Goal: Browse casually: Explore the website without a specific task or goal

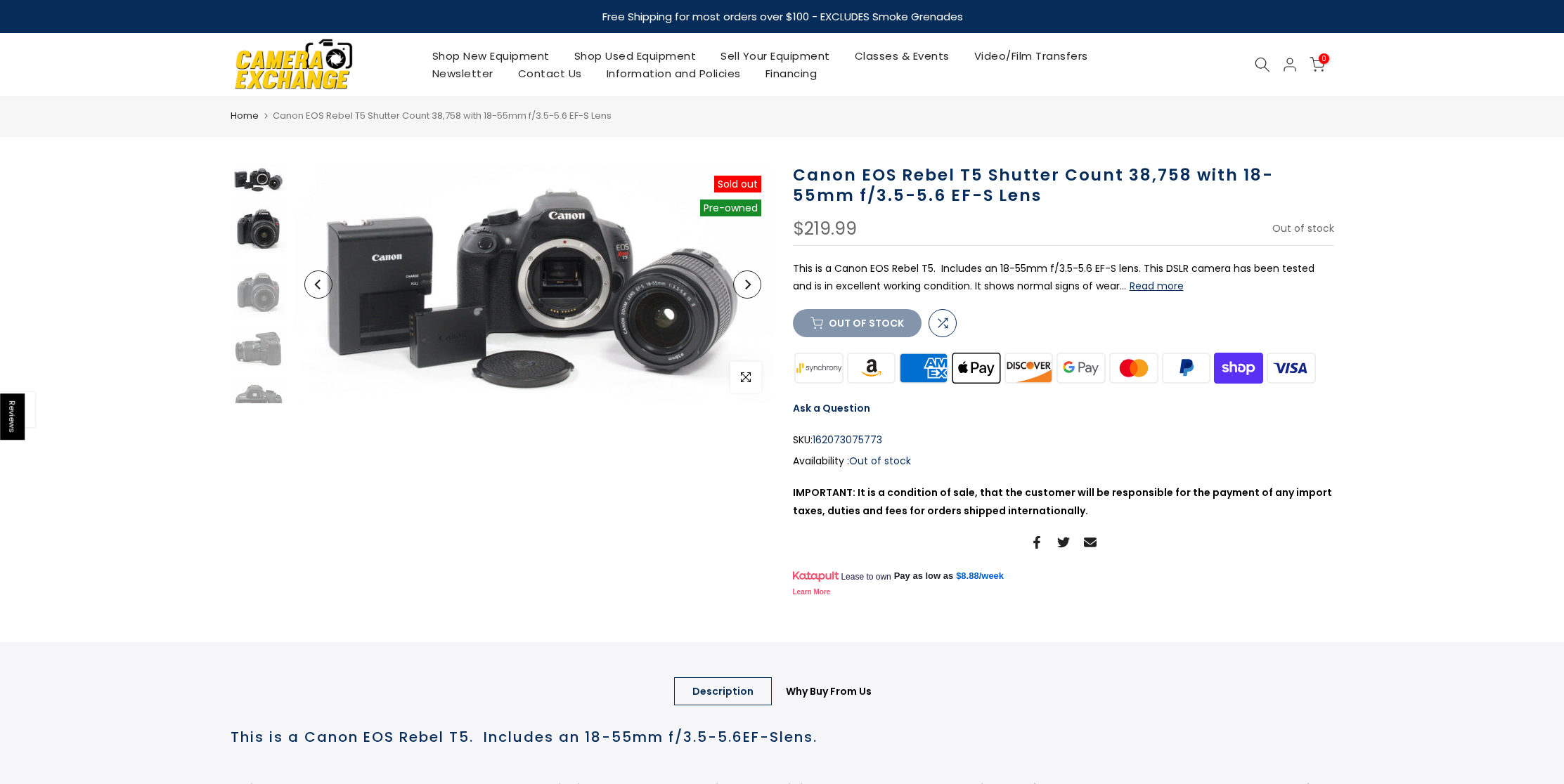
click at [253, 238] on img at bounding box center [258, 228] width 56 height 56
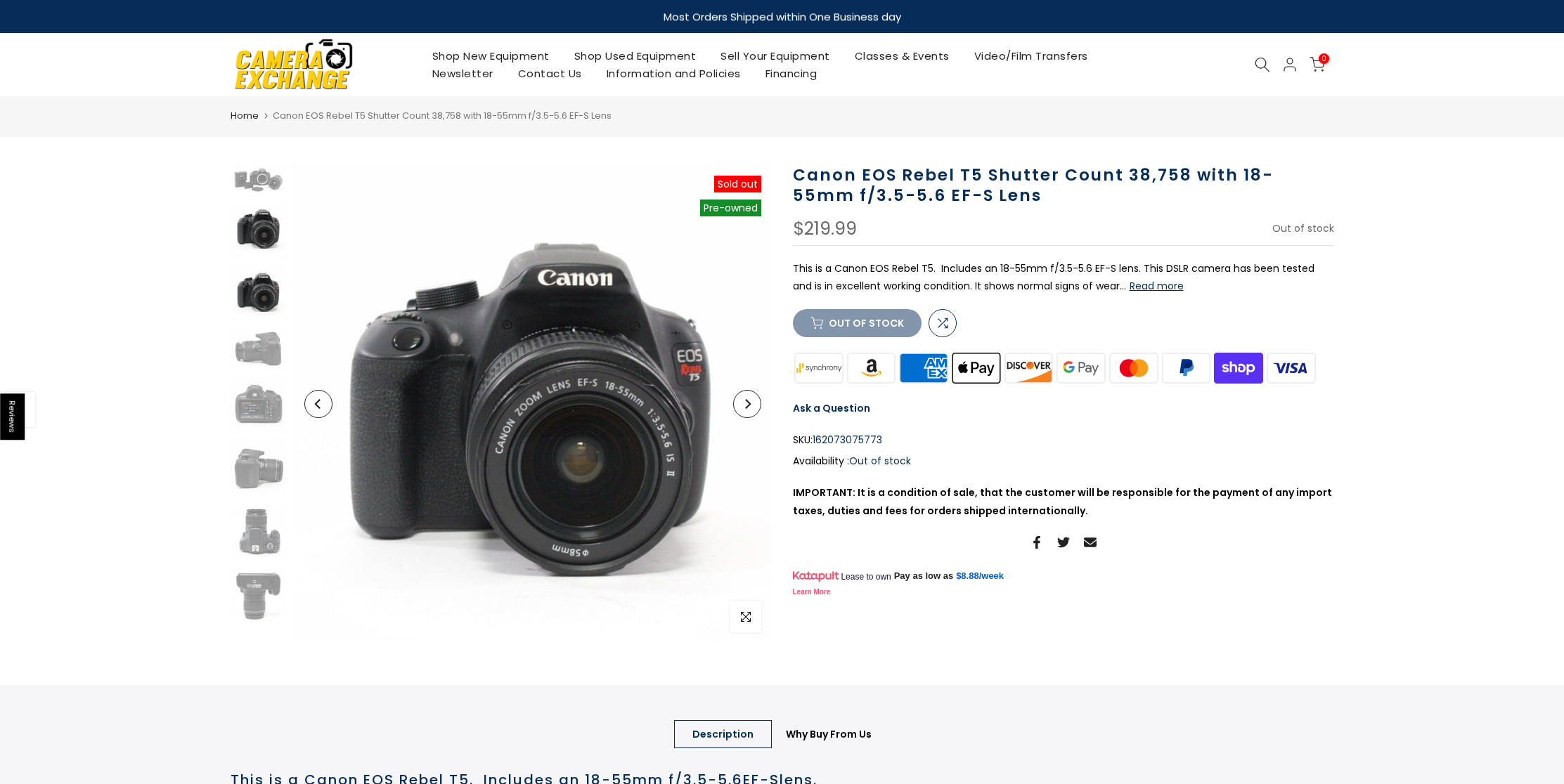
click at [240, 289] on img at bounding box center [258, 291] width 56 height 56
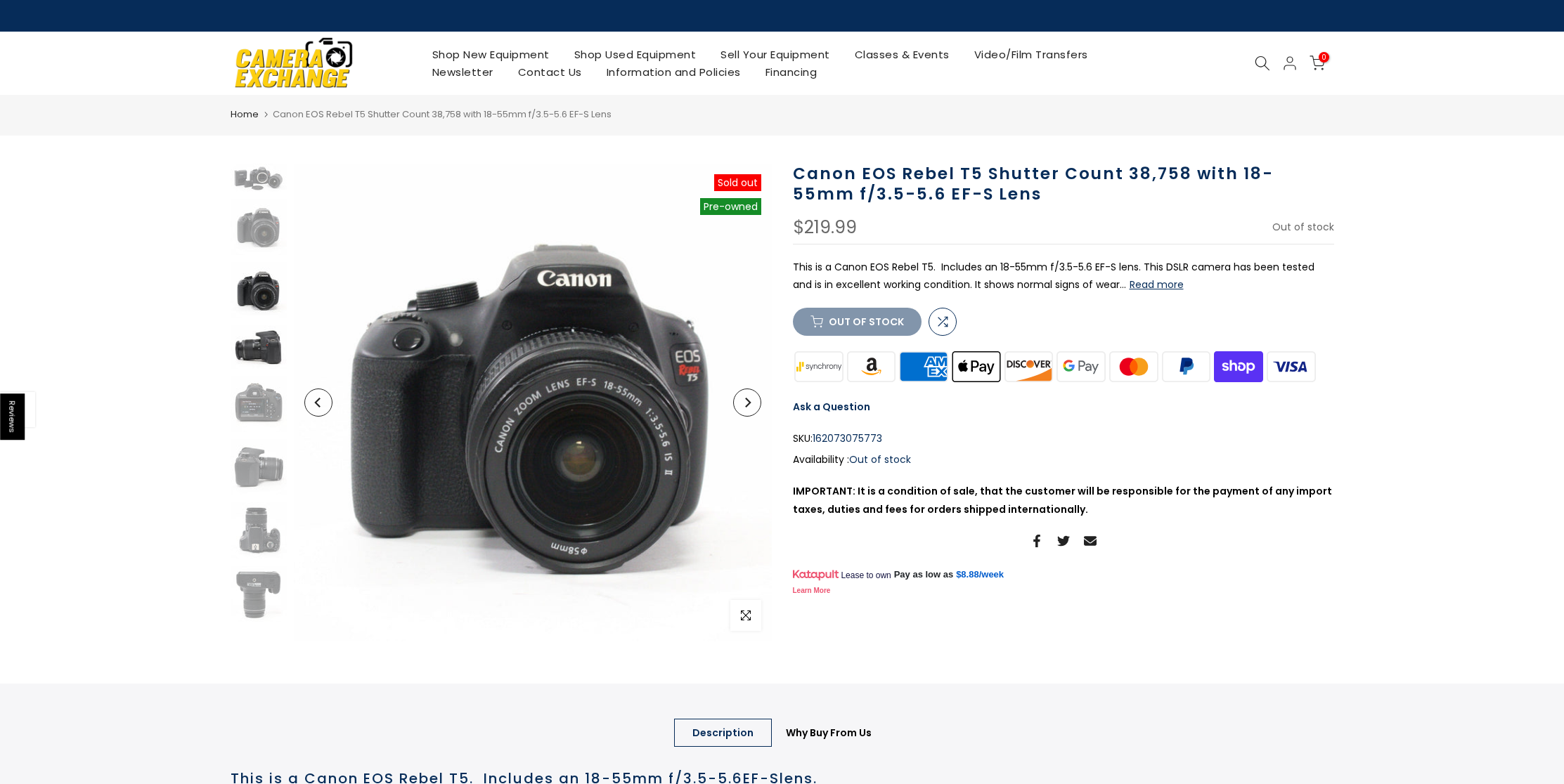
click at [261, 354] on img at bounding box center [258, 347] width 56 height 43
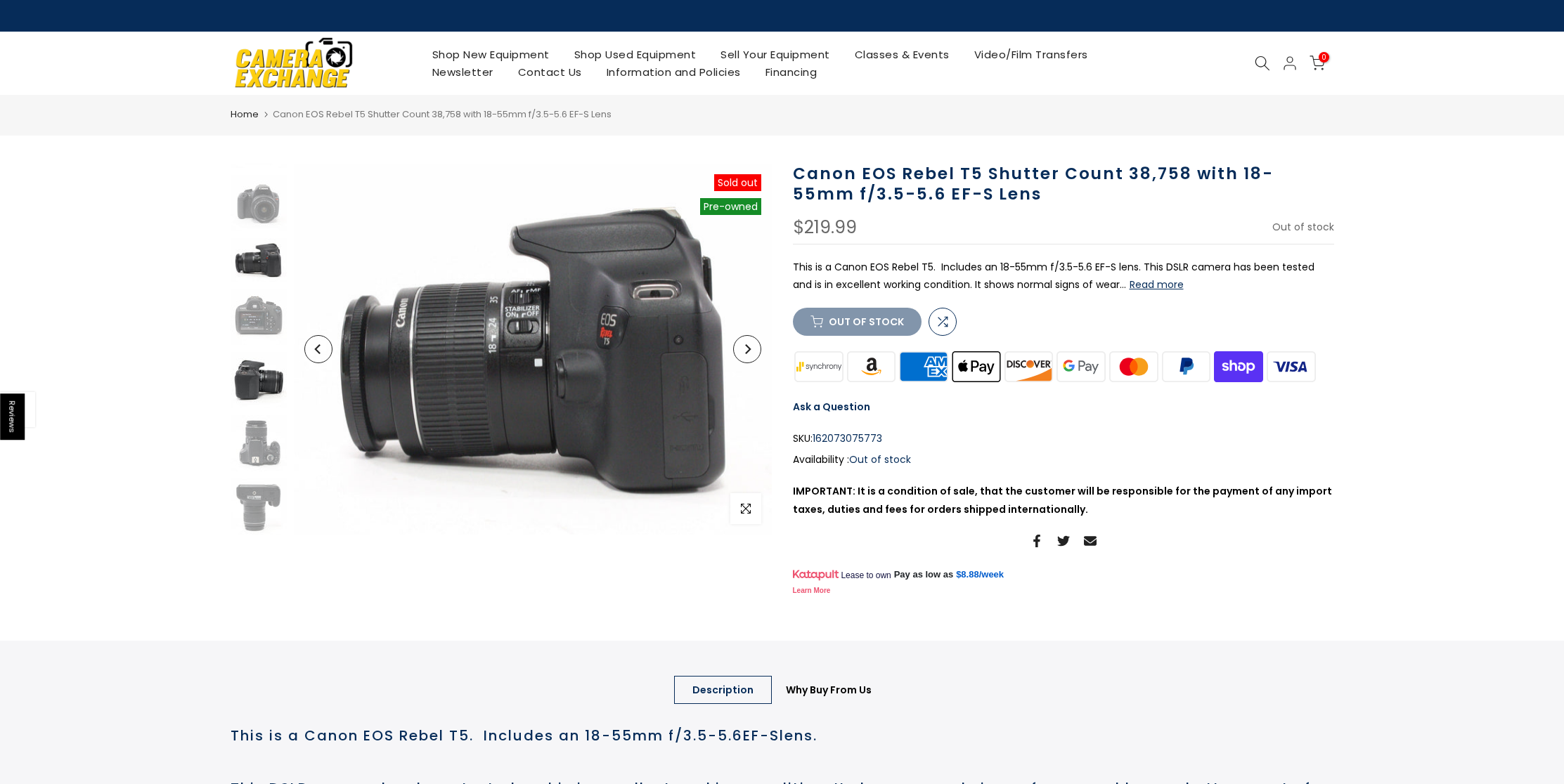
click at [247, 396] on img at bounding box center [258, 380] width 56 height 56
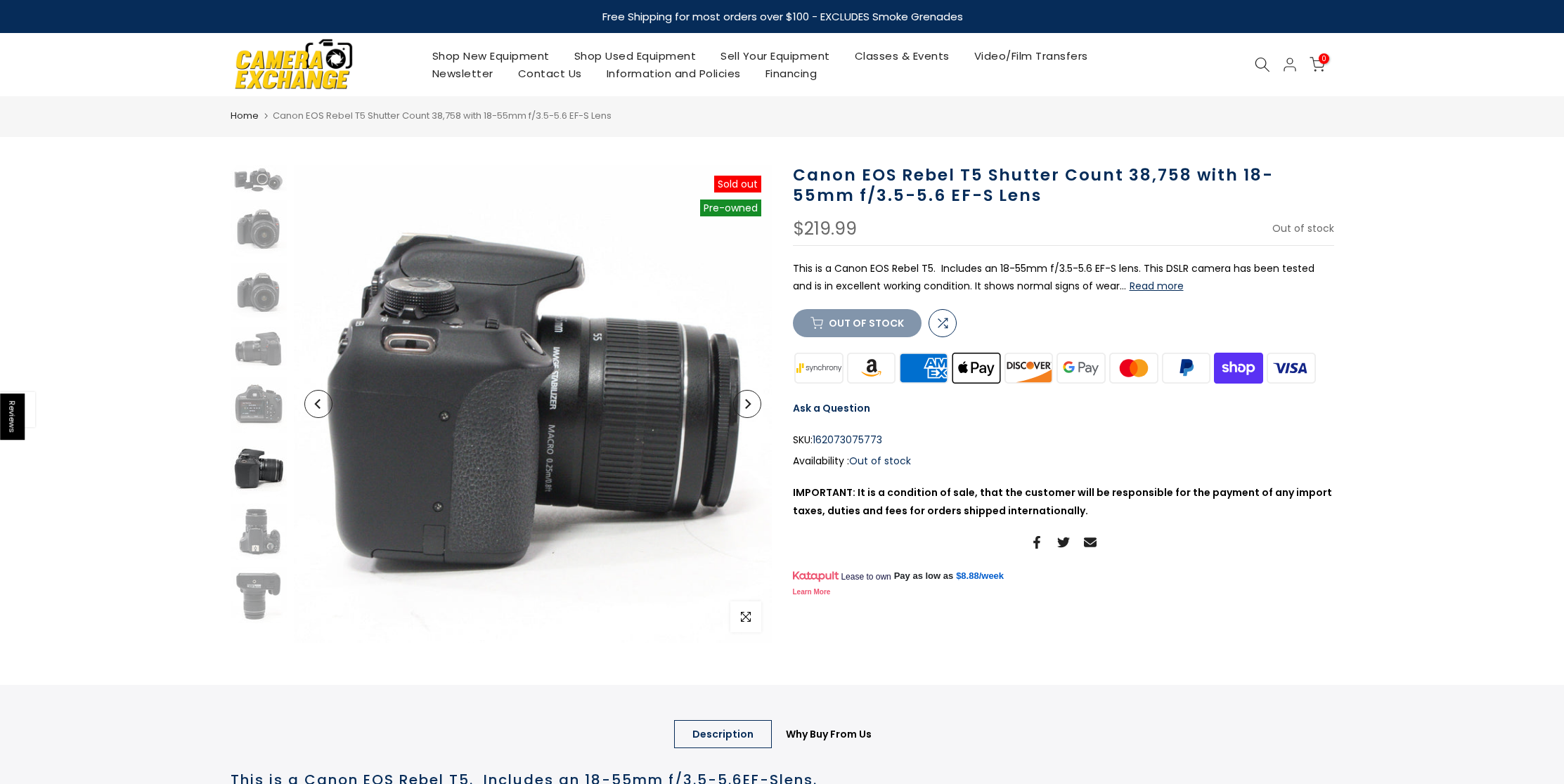
click at [266, 469] on img at bounding box center [258, 468] width 56 height 56
click at [262, 529] on img at bounding box center [258, 531] width 56 height 56
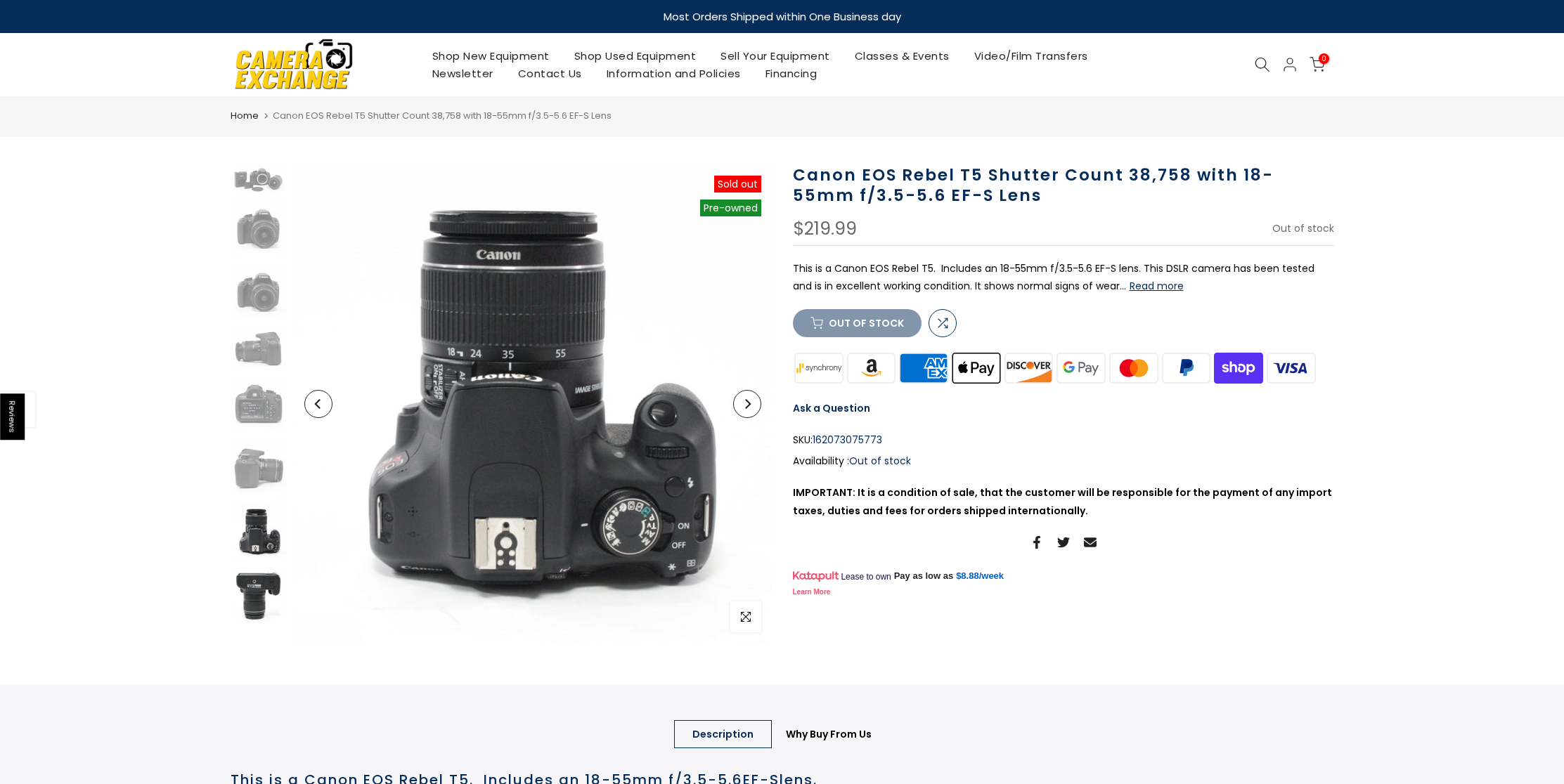
click at [260, 582] on img at bounding box center [258, 594] width 56 height 56
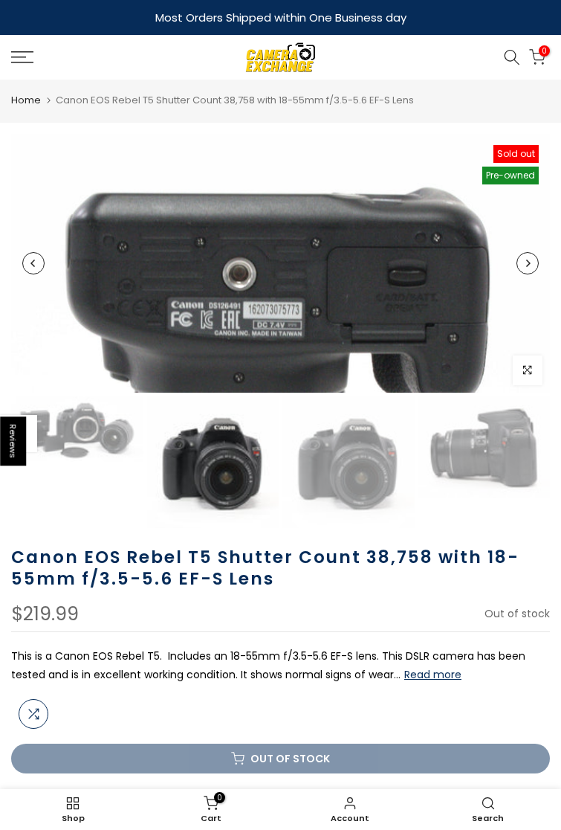
click at [147, 442] on img at bounding box center [213, 462] width 132 height 132
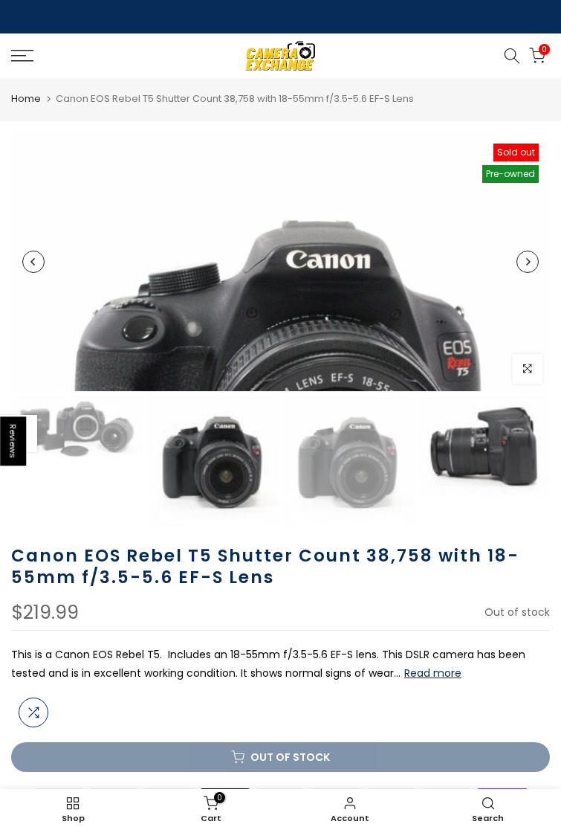
click at [419, 438] on img at bounding box center [485, 446] width 132 height 103
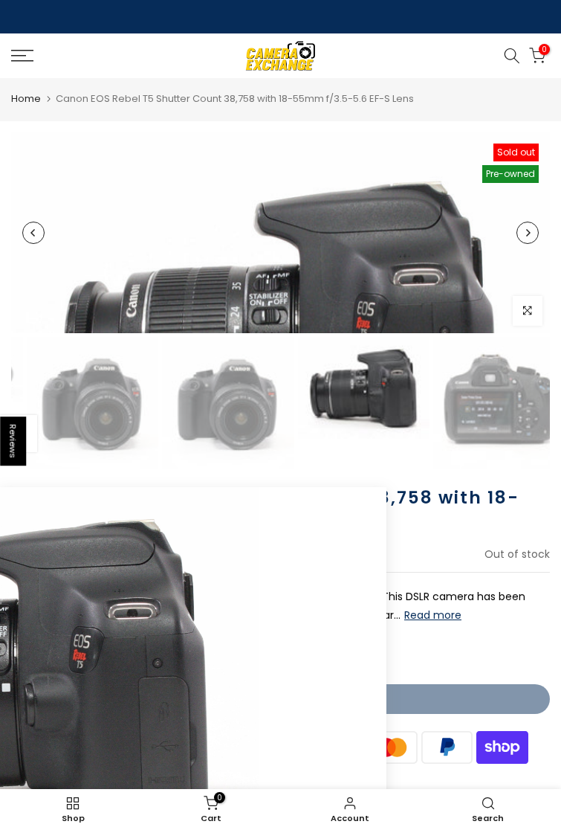
click at [517, 244] on button "Next" at bounding box center [528, 233] width 22 height 22
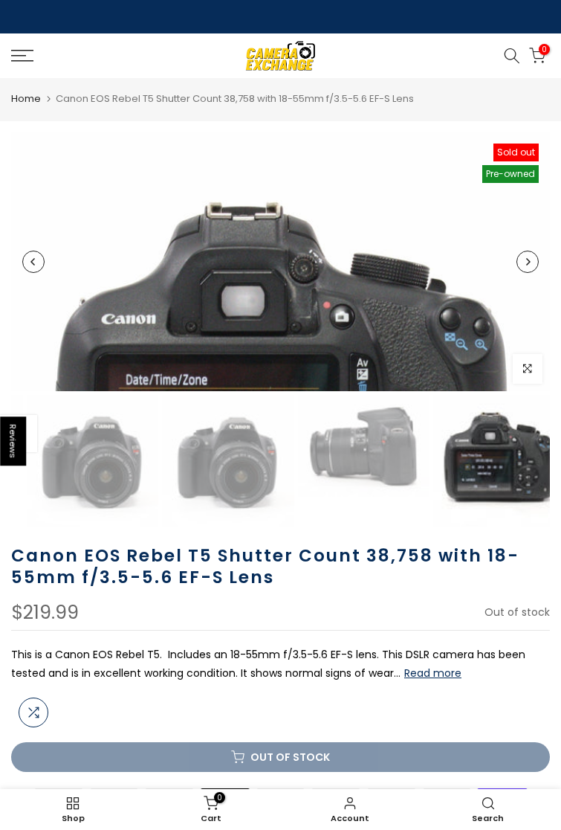
scroll to position [0, 186]
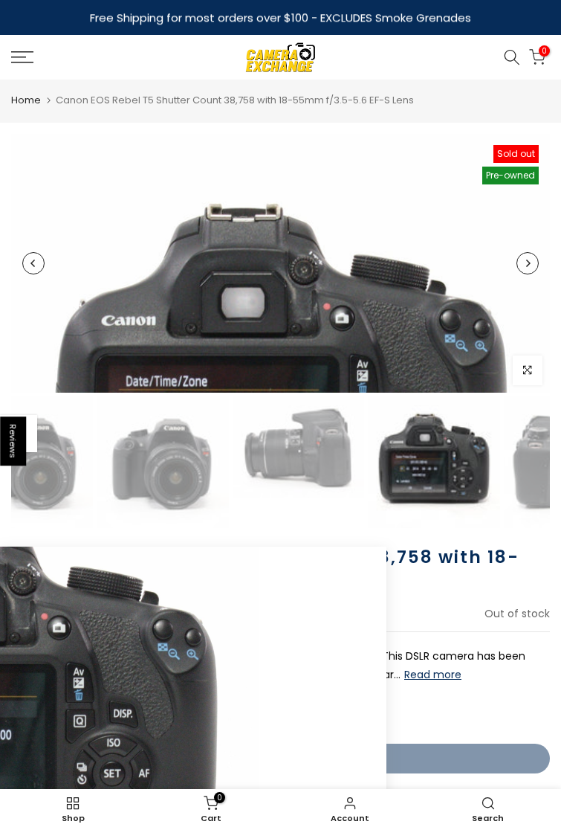
click at [517, 274] on button "Next" at bounding box center [528, 263] width 22 height 22
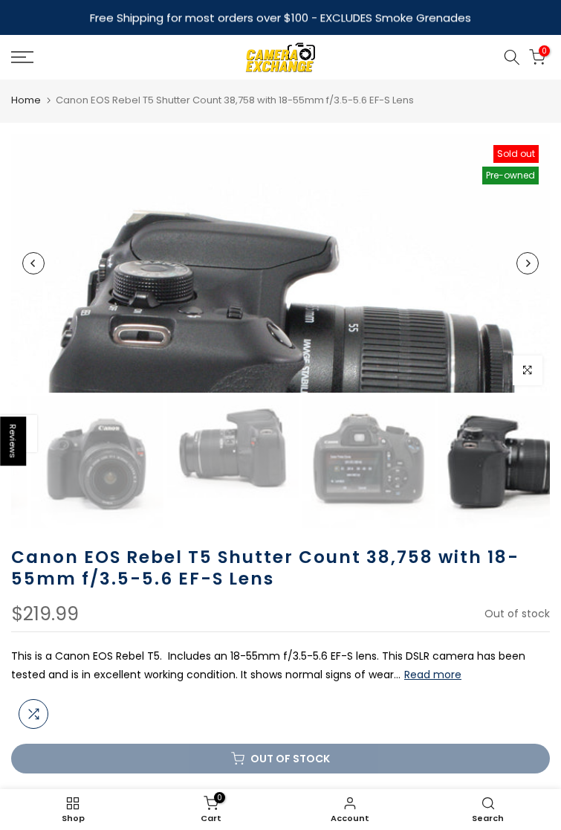
click at [517, 274] on button "Next" at bounding box center [528, 263] width 22 height 22
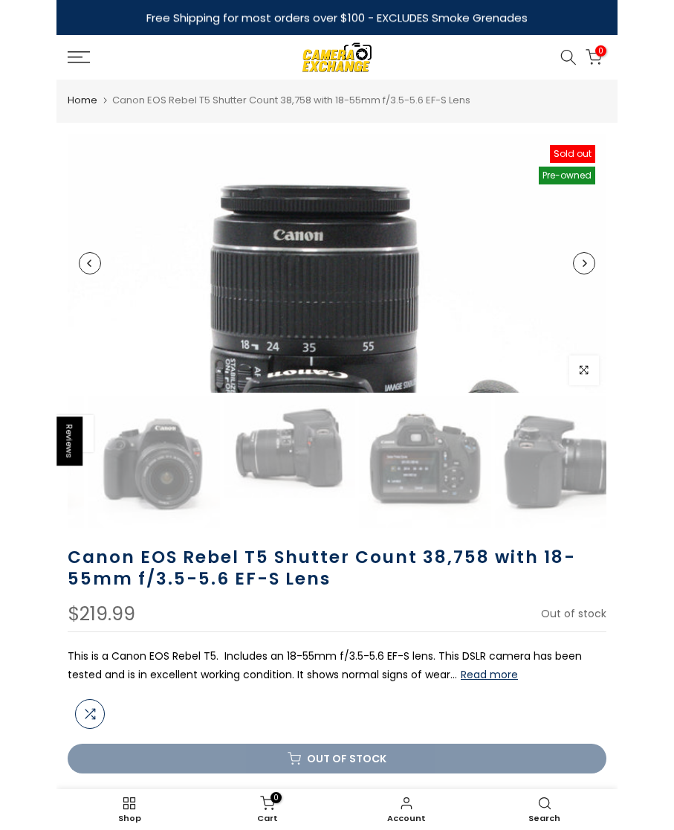
scroll to position [0, 264]
